Goal: Transaction & Acquisition: Purchase product/service

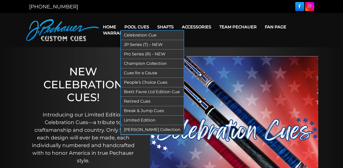
click at [147, 38] on link "Celebration Cue" at bounding box center [152, 35] width 63 height 9
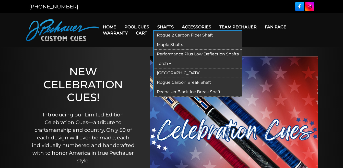
click at [177, 82] on link "Rogue Carbon Break Shaft" at bounding box center [198, 82] width 88 height 9
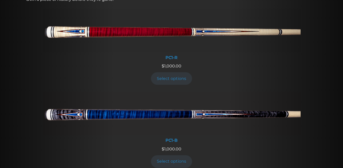
scroll to position [212, 0]
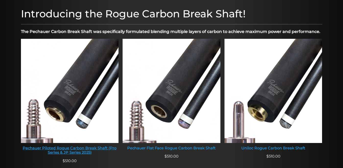
scroll to position [163, 0]
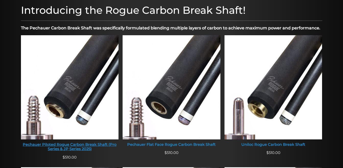
click at [105, 75] on img at bounding box center [70, 87] width 98 height 104
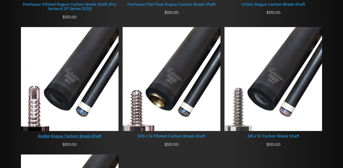
click at [68, 120] on img at bounding box center [70, 79] width 98 height 104
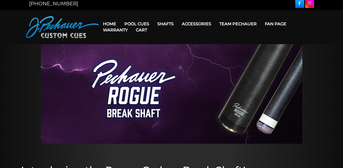
scroll to position [0, 0]
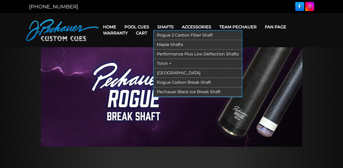
click at [174, 34] on link "Rogue 2 Carbon Fiber Shaft" at bounding box center [198, 35] width 88 height 9
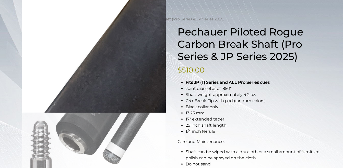
scroll to position [51, 0]
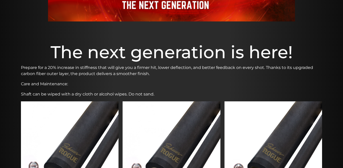
scroll to position [123, 0]
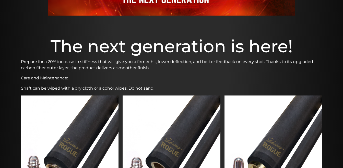
click at [107, 110] on img at bounding box center [70, 148] width 98 height 104
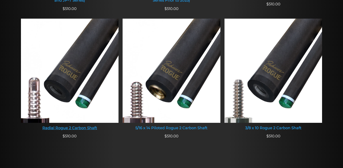
scroll to position [335, 0]
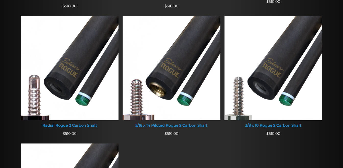
click at [156, 80] on img at bounding box center [172, 68] width 98 height 104
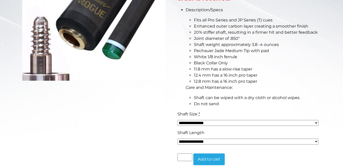
scroll to position [153, 0]
click at [201, 142] on select "**********" at bounding box center [248, 142] width 141 height 6
click at [202, 142] on select "**********" at bounding box center [248, 142] width 141 height 6
click at [201, 123] on select "**********" at bounding box center [248, 123] width 141 height 6
